Goal: Transaction & Acquisition: Book appointment/travel/reservation

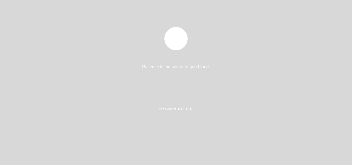
select select "pt"
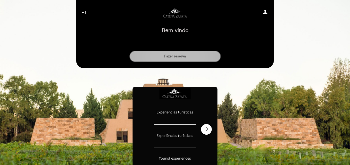
click at [154, 55] on button "Fazer reserva" at bounding box center [175, 56] width 91 height 11
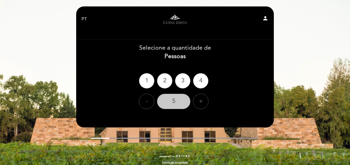
click at [175, 97] on div "5" at bounding box center [173, 101] width 33 height 15
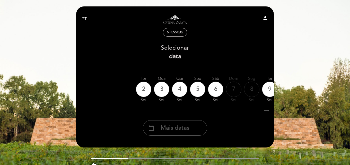
click at [188, 132] on span "Mais datas" at bounding box center [175, 128] width 29 height 9
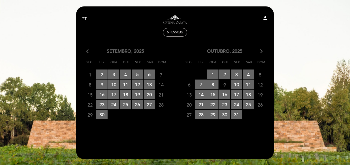
click at [262, 52] on icon "arrow_forward_ios" at bounding box center [261, 51] width 5 height 7
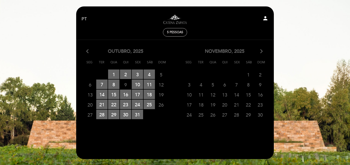
click at [234, 108] on span "21" at bounding box center [236, 105] width 11 height 10
click at [261, 50] on icon "arrow_forward_ios" at bounding box center [261, 51] width 5 height 7
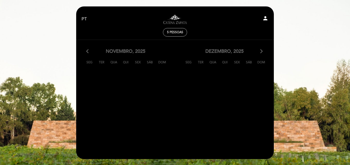
click at [86, 51] on div "arrow_back_ios novembro, 2025 arrow_forward_ios" at bounding box center [125, 51] width 99 height 7
click at [87, 51] on icon "arrow_back_ios" at bounding box center [88, 51] width 5 height 7
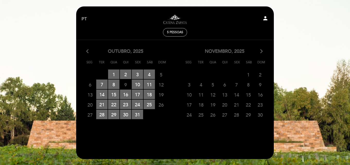
click at [215, 103] on span "19" at bounding box center [212, 105] width 11 height 10
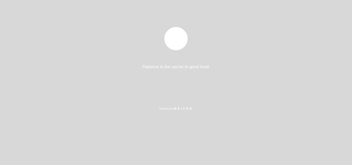
select select "pt"
